Goal: Information Seeking & Learning: Understand process/instructions

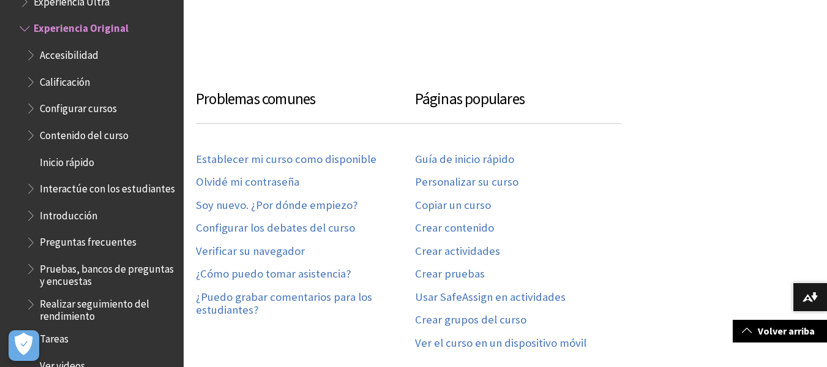
scroll to position [532, 0]
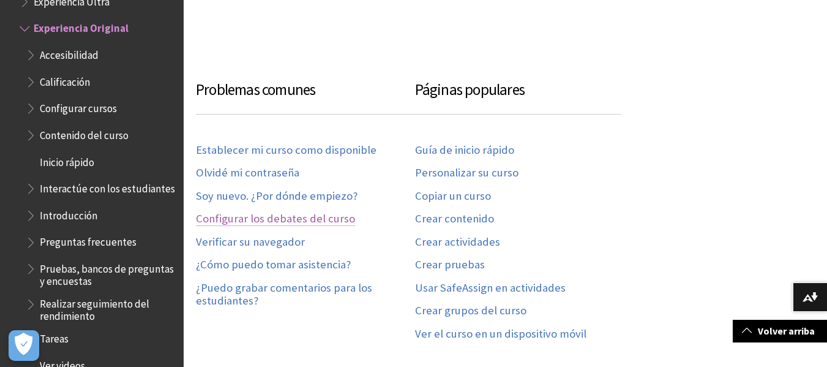
click at [267, 216] on link "Configurar los debates del curso" at bounding box center [275, 219] width 159 height 14
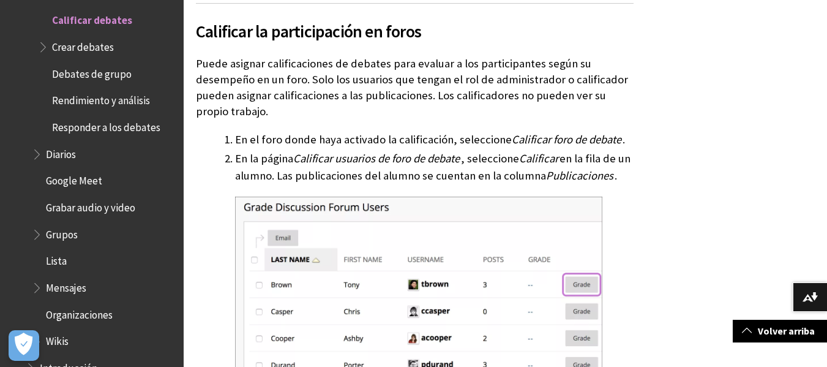
scroll to position [2305, 0]
